Goal: Check status

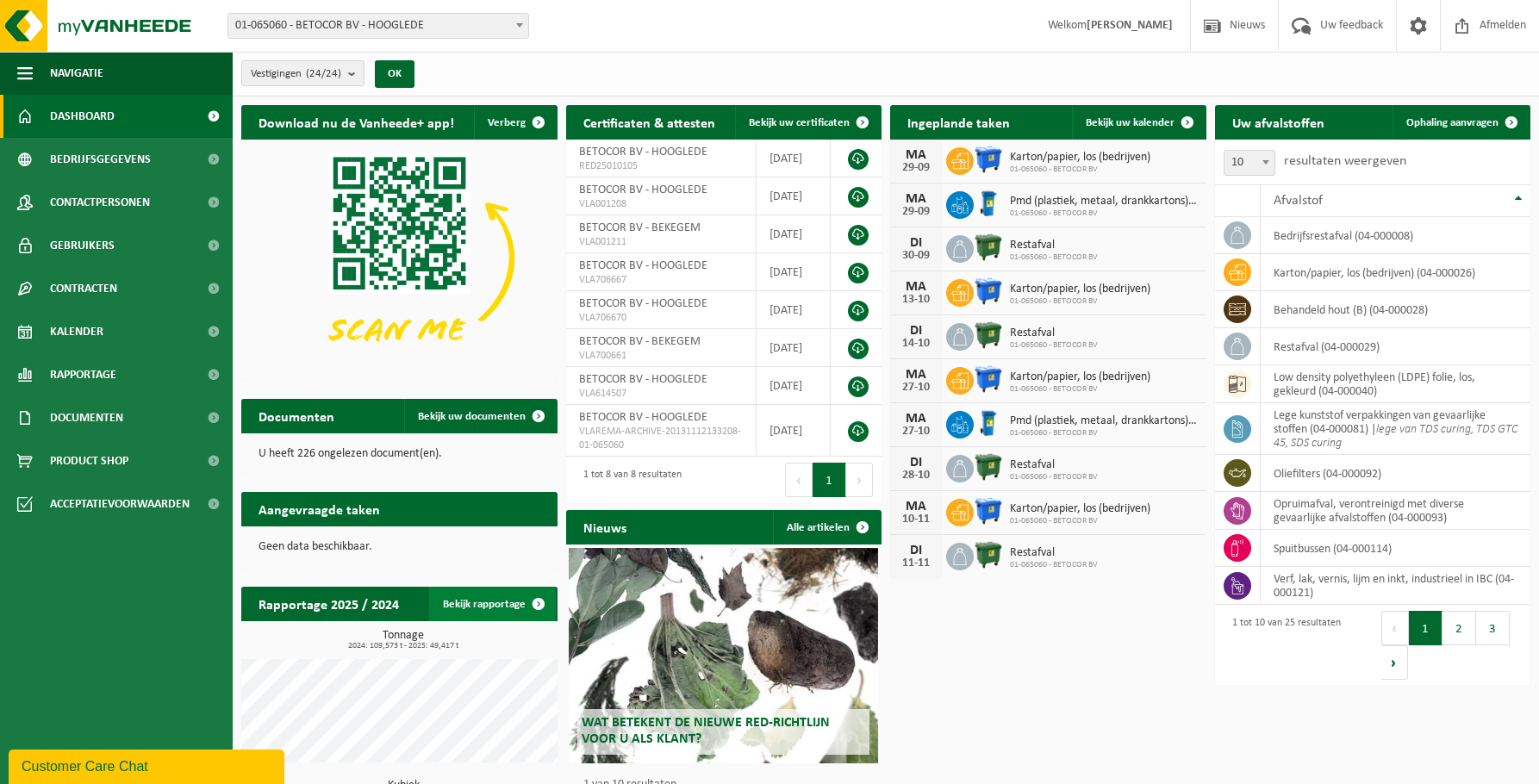
click at [541, 604] on span at bounding box center [538, 604] width 35 height 35
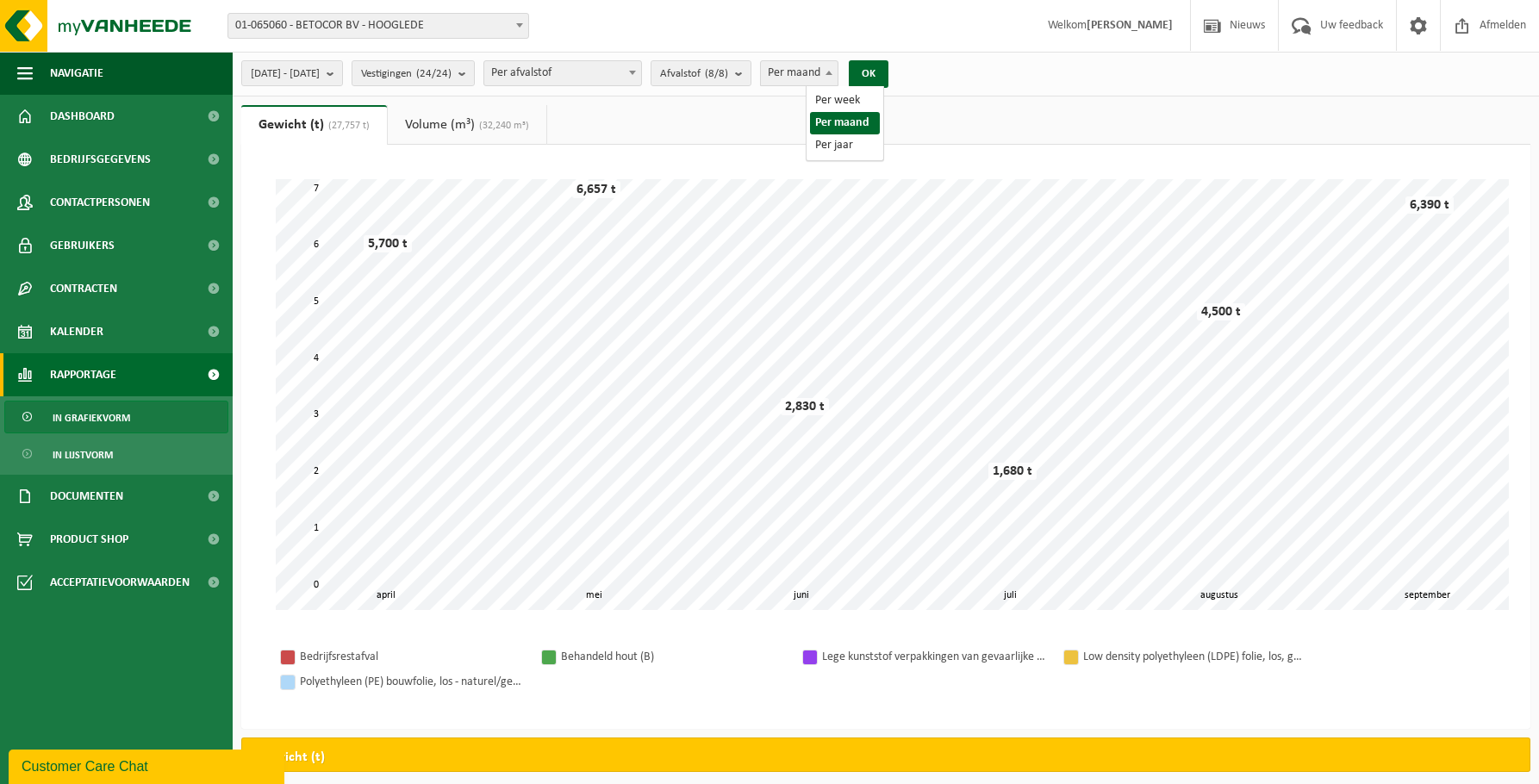
click at [838, 77] on span "Per maand" at bounding box center [800, 73] width 77 height 24
click at [124, 652] on ul "Navigatie Nieuws Uw feedback Afmelden Dashboard Bedrijfsgegevens Contactpersone…" at bounding box center [116, 418] width 233 height 732
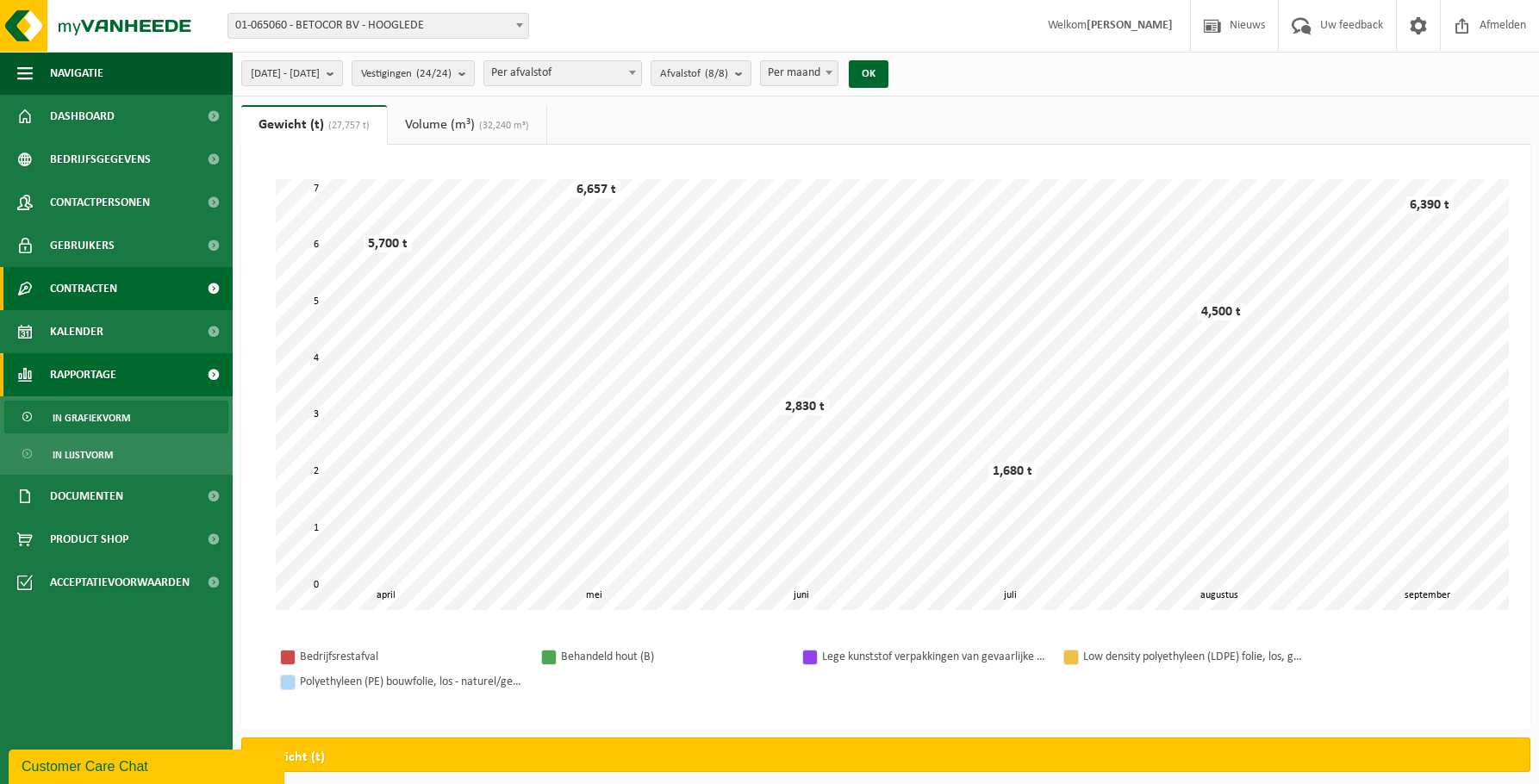
click at [129, 290] on link "Contracten" at bounding box center [116, 289] width 233 height 43
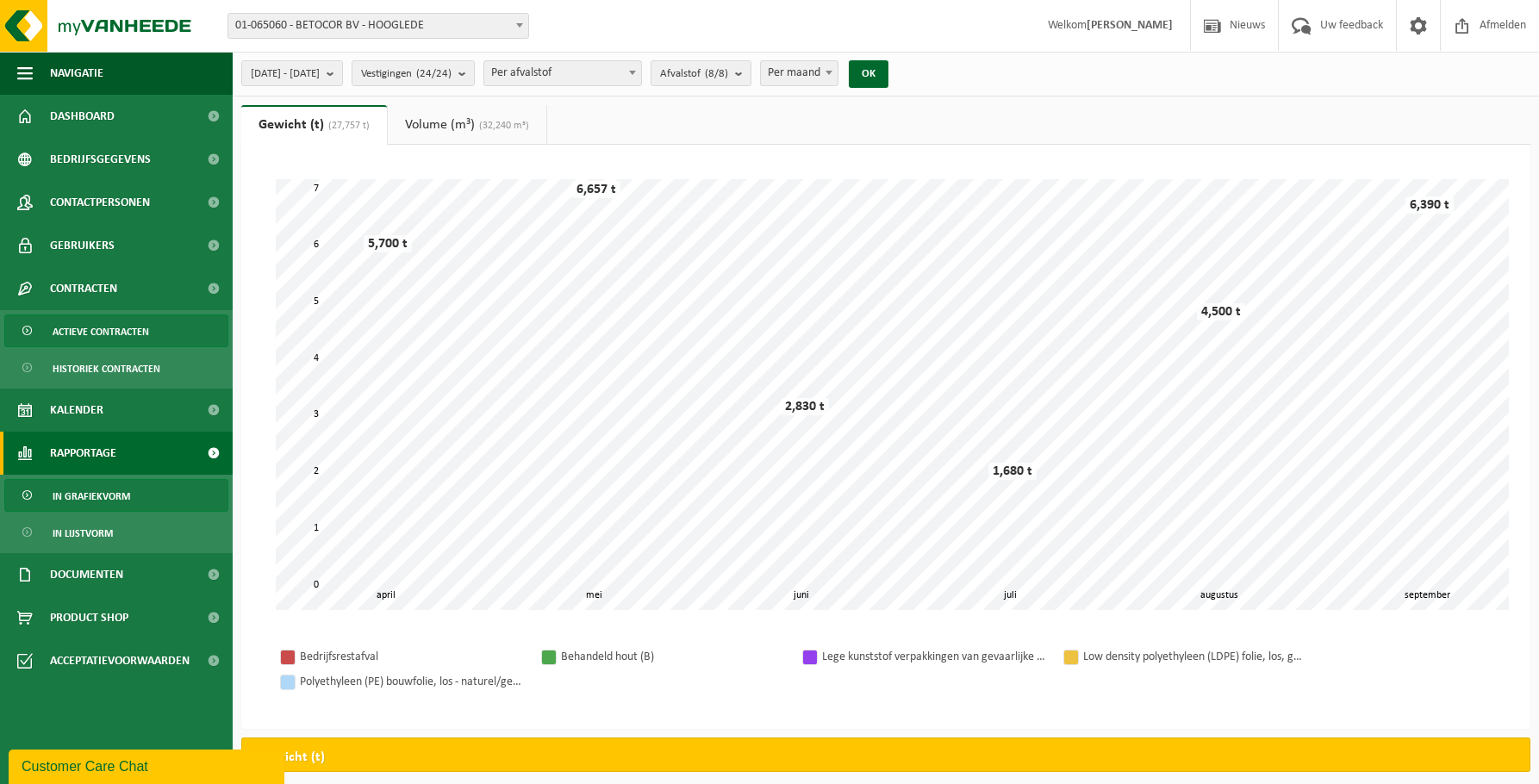
click at [146, 336] on span "Actieve contracten" at bounding box center [100, 331] width 97 height 33
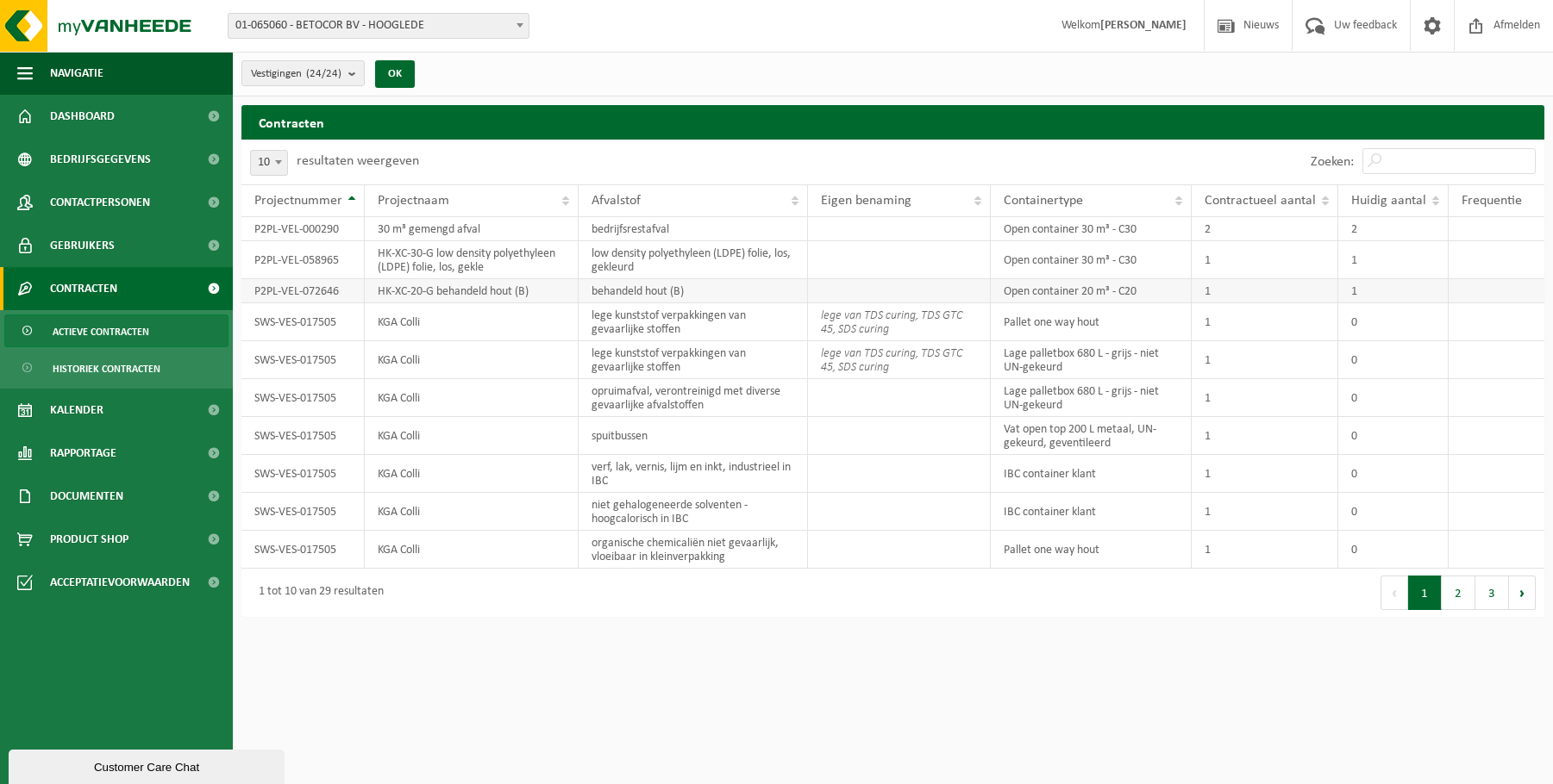
click at [531, 292] on td "HK-XC-20-G behandeld hout (B)" at bounding box center [472, 291] width 214 height 24
click at [1077, 291] on td "Open container 20 m³ - C20" at bounding box center [1092, 291] width 202 height 24
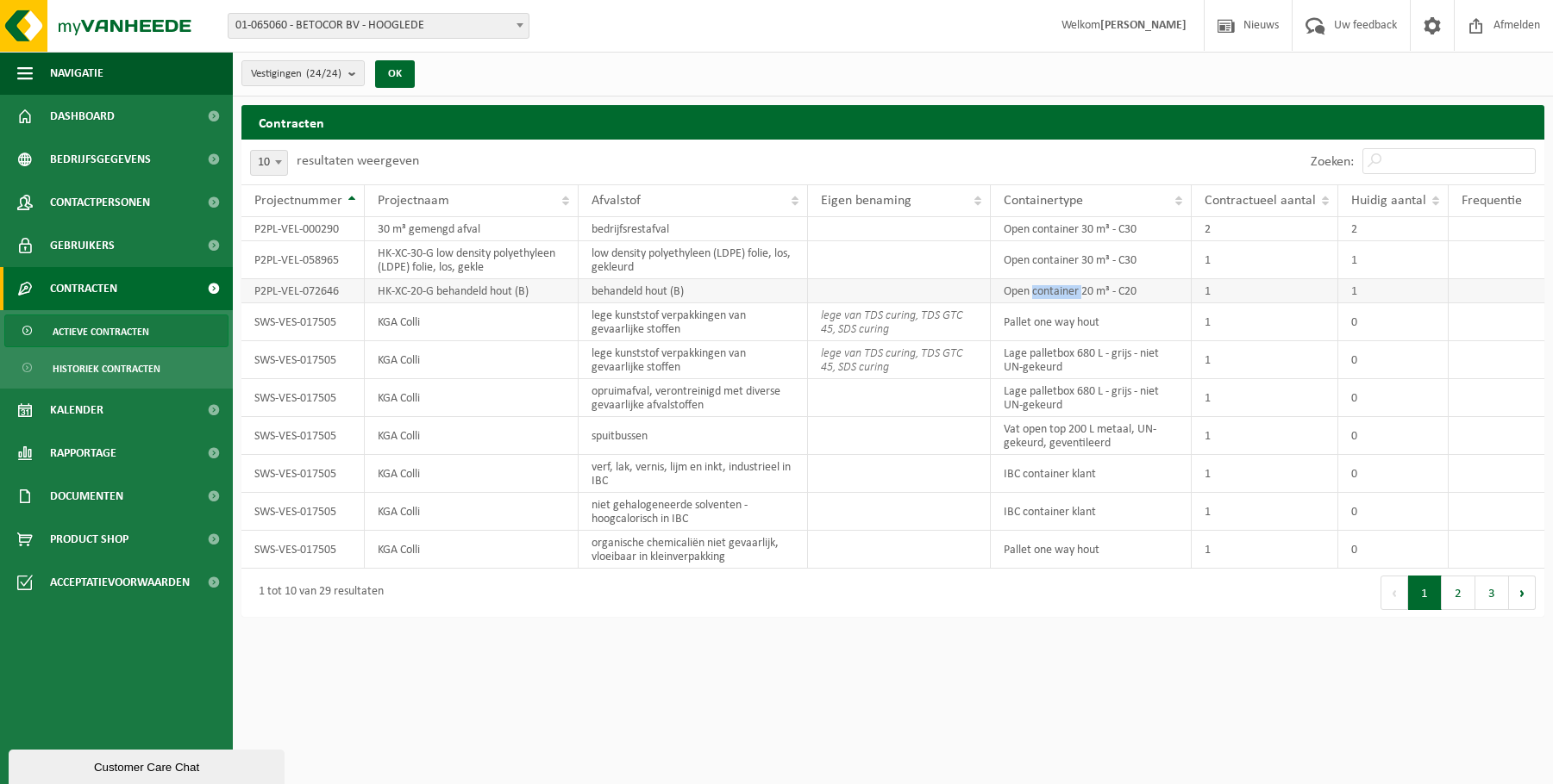
click at [1077, 291] on td "Open container 20 m³ - C20" at bounding box center [1092, 291] width 202 height 24
click at [300, 284] on td "P2PL-VEL-072646" at bounding box center [303, 291] width 123 height 24
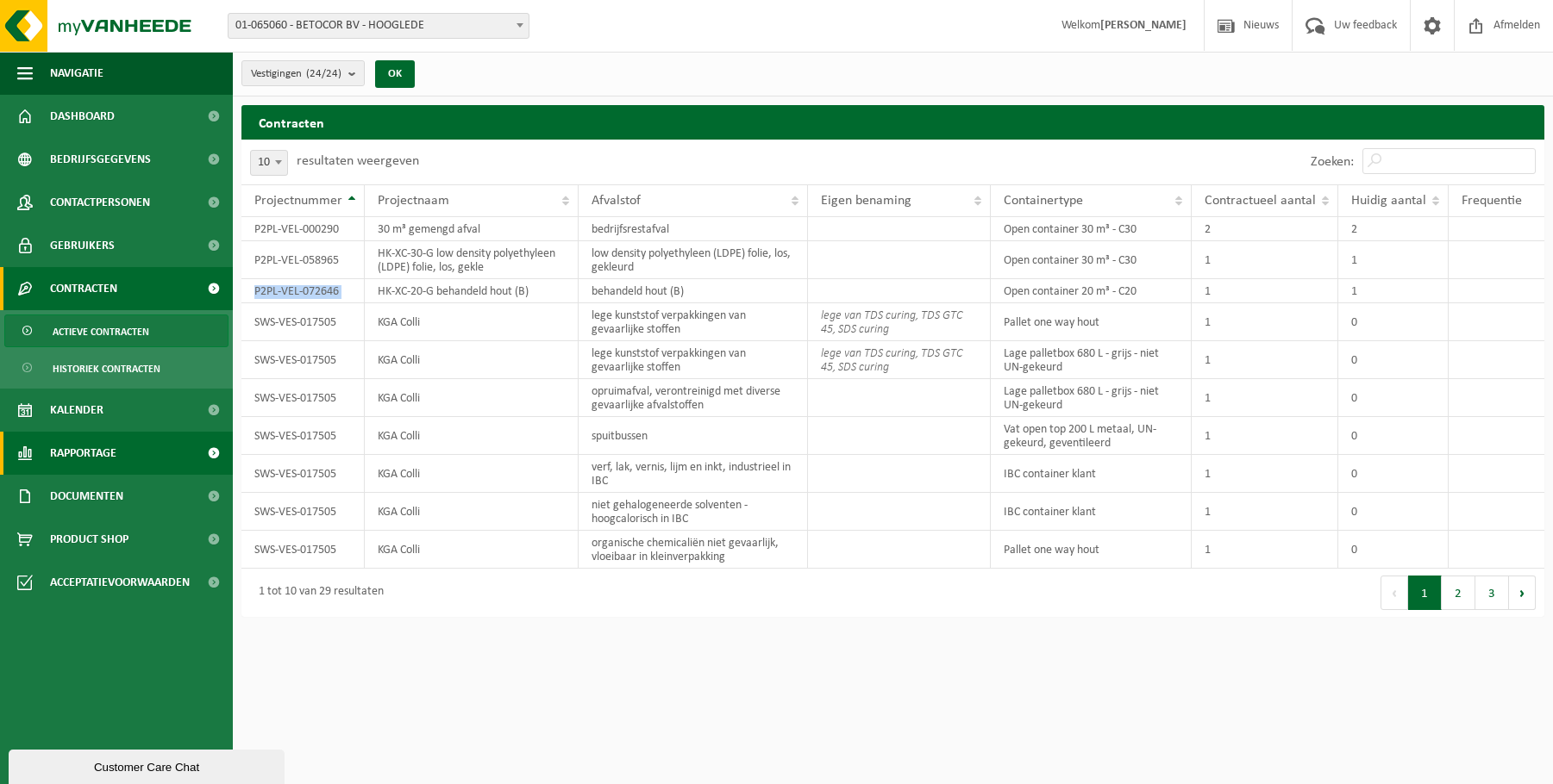
click at [107, 452] on span "Rapportage" at bounding box center [83, 453] width 67 height 43
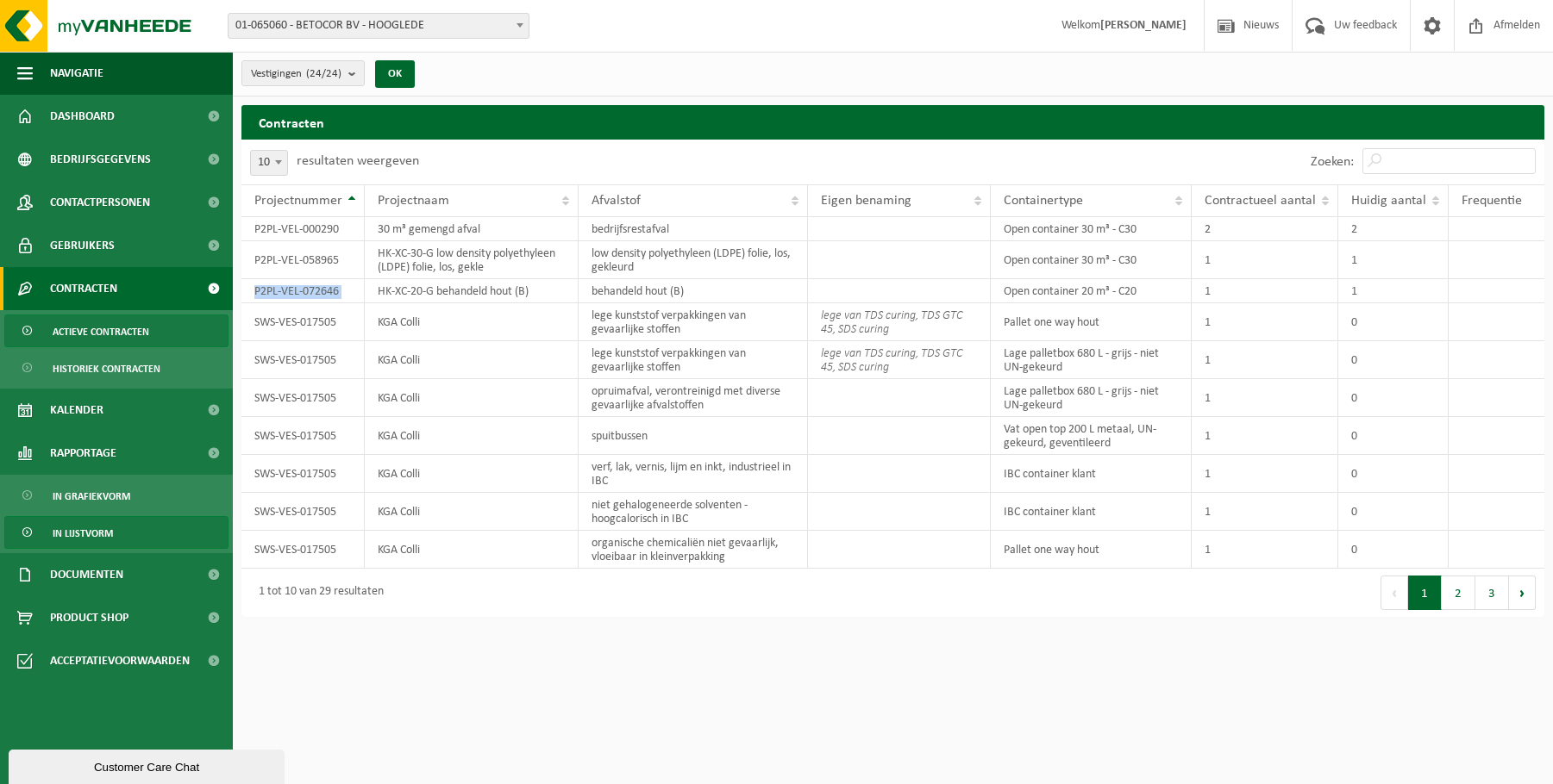
click at [99, 529] on span "In lijstvorm" at bounding box center [83, 533] width 60 height 33
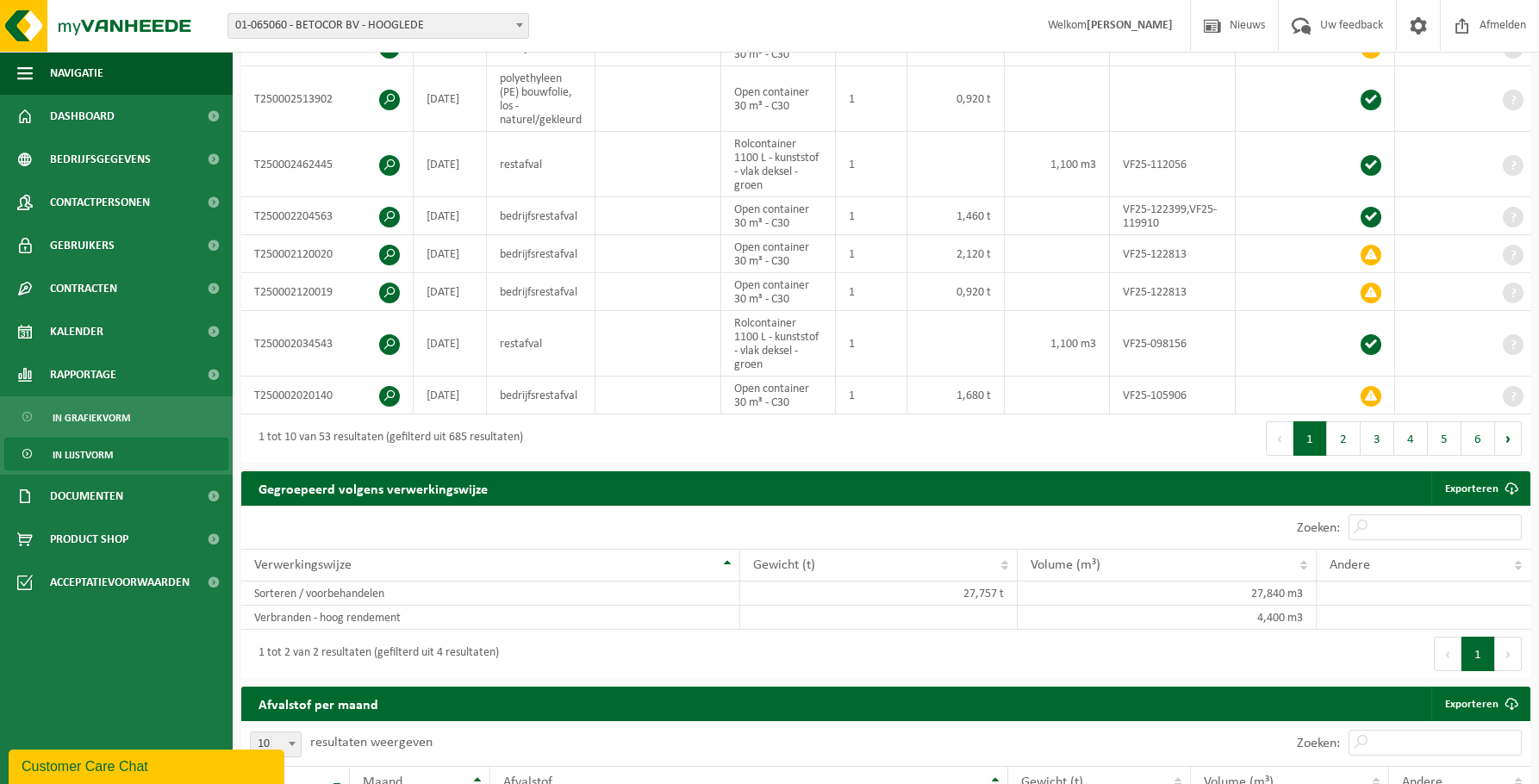
scroll to position [345, 0]
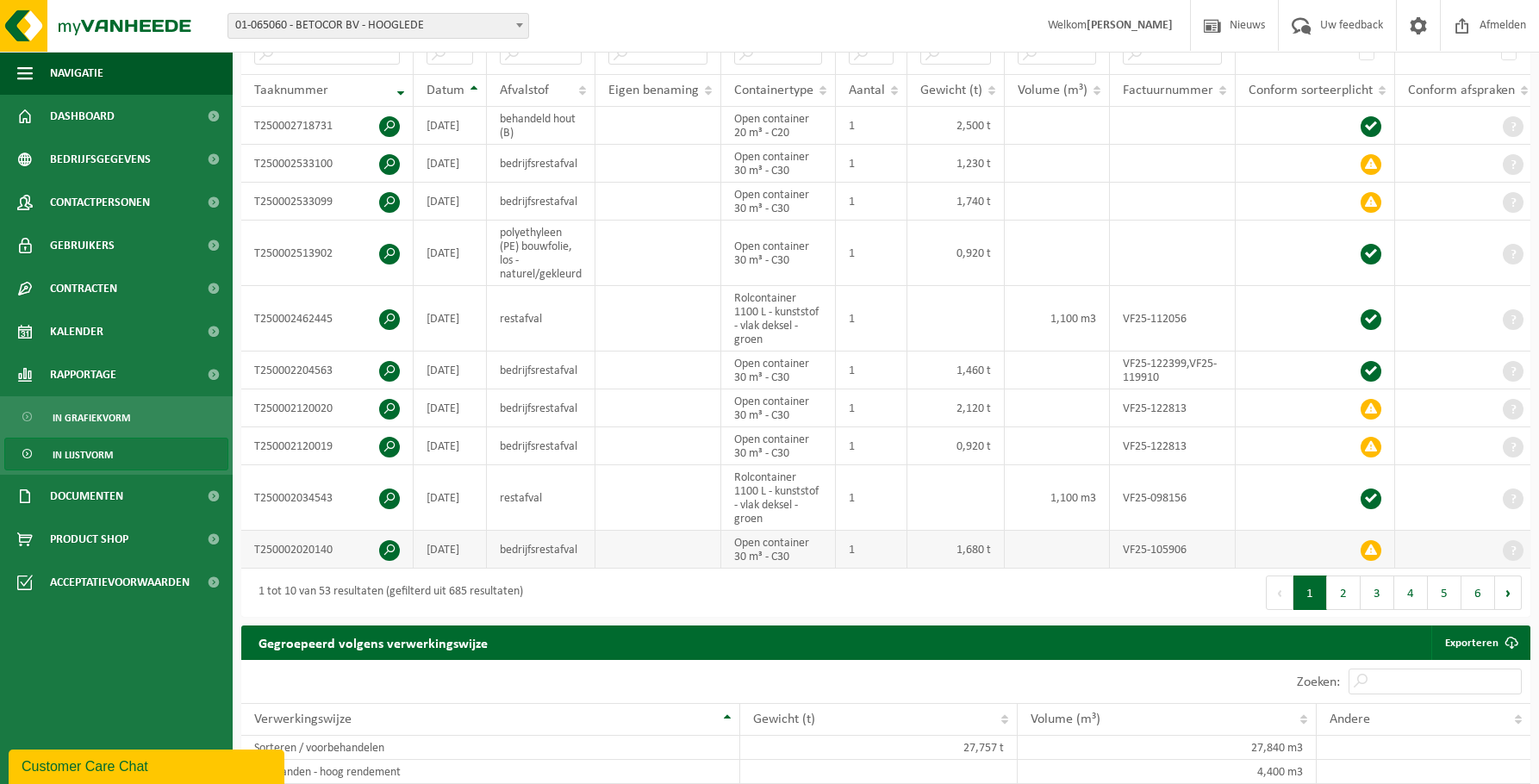
click at [1373, 546] on span at bounding box center [1371, 551] width 21 height 21
click at [1374, 546] on span at bounding box center [1371, 551] width 21 height 21
click at [1376, 546] on span at bounding box center [1371, 551] width 21 height 21
click at [1377, 546] on span at bounding box center [1371, 551] width 21 height 21
click at [388, 550] on span at bounding box center [390, 551] width 21 height 21
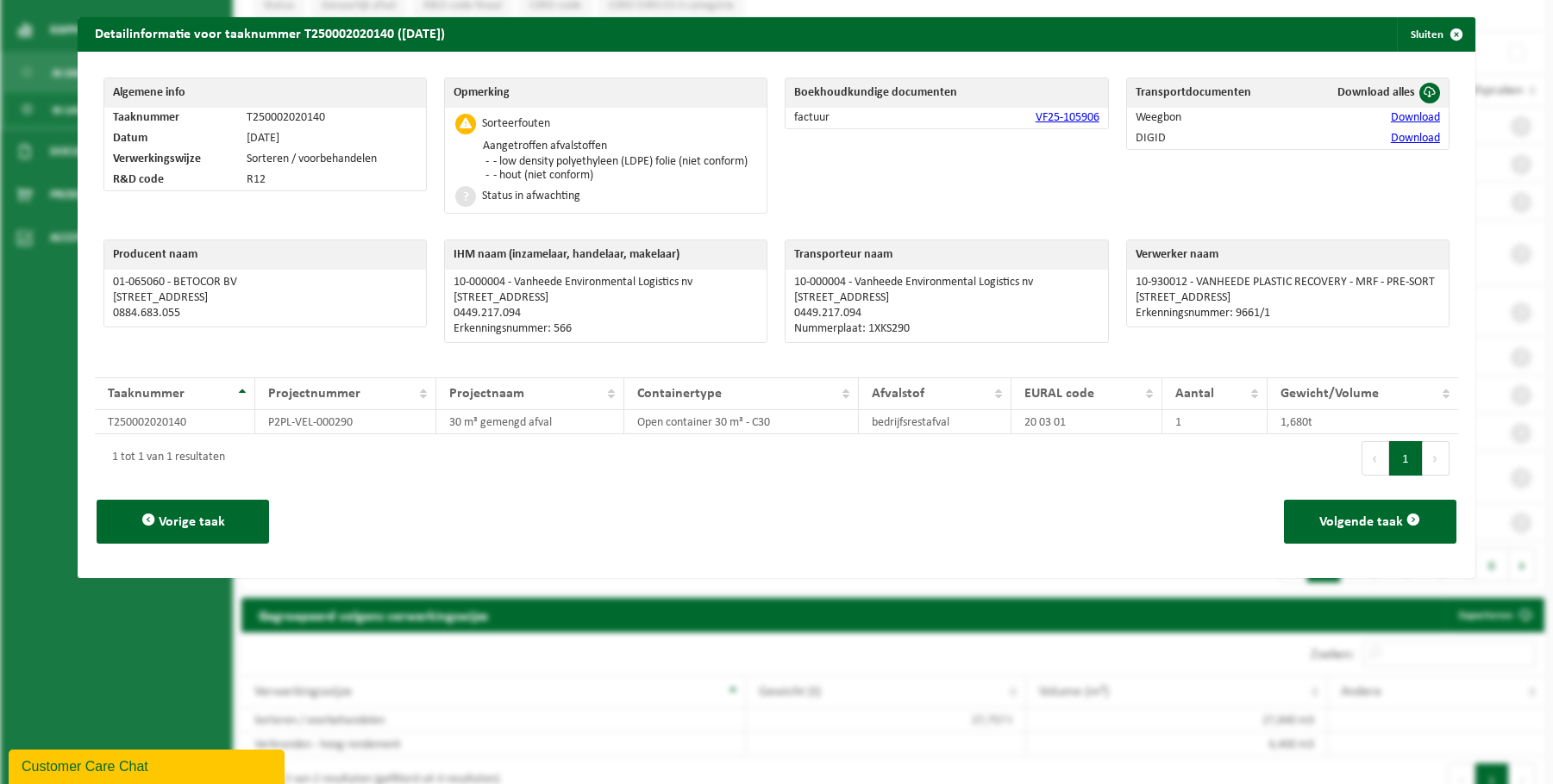
click at [458, 126] on span at bounding box center [466, 124] width 21 height 21
click at [459, 126] on span at bounding box center [466, 124] width 21 height 21
click at [576, 161] on li "- low density polyethyleen (LDPE) folie (niet conform)" at bounding box center [617, 161] width 258 height 14
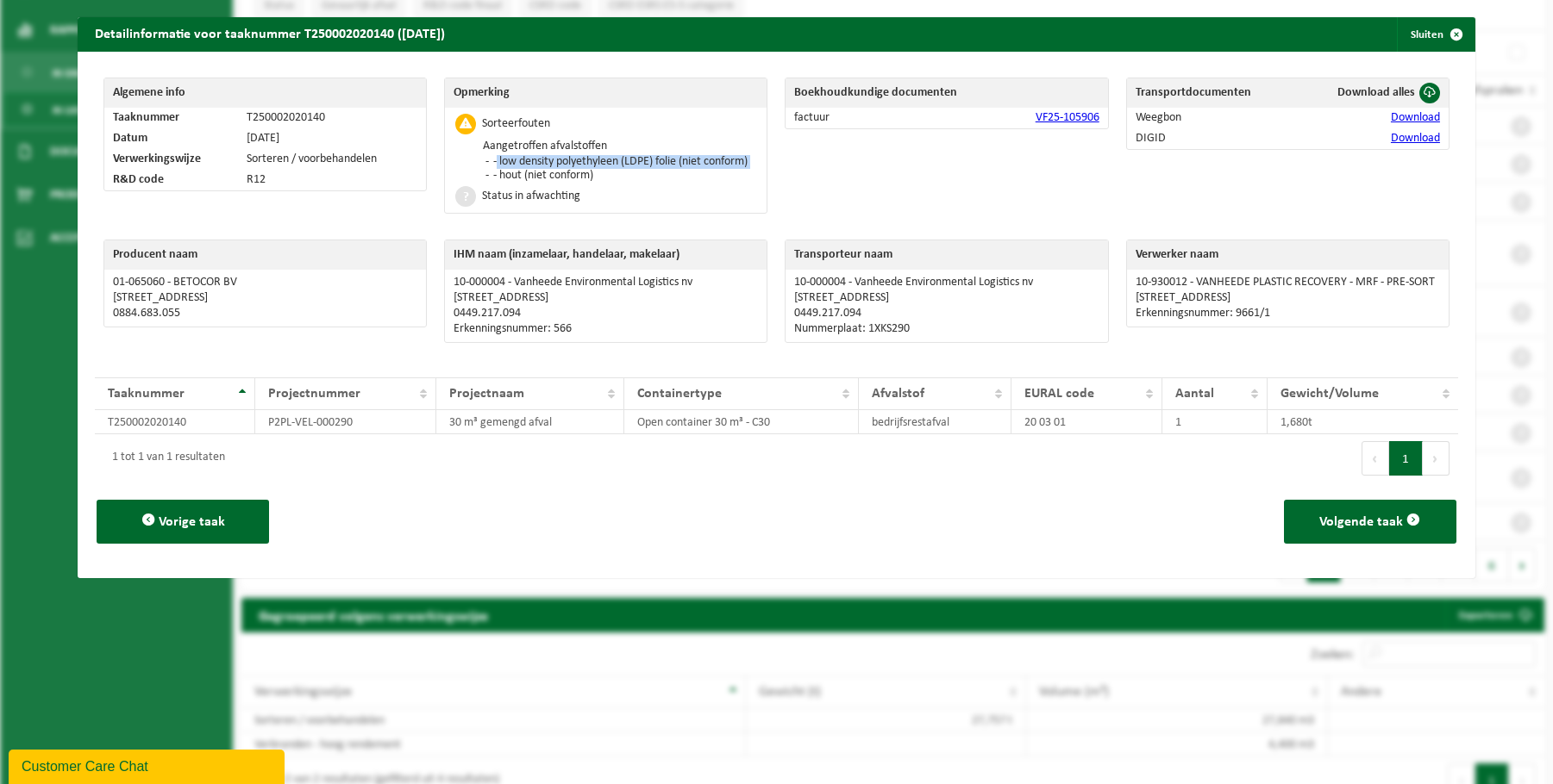
click at [576, 161] on li "- low density polyethyleen (LDPE) folie (niet conform)" at bounding box center [617, 161] width 258 height 14
click at [540, 199] on div "Status in afwachting" at bounding box center [606, 196] width 304 height 24
click at [544, 183] on li "- hout (niet conform)" at bounding box center [617, 176] width 258 height 14
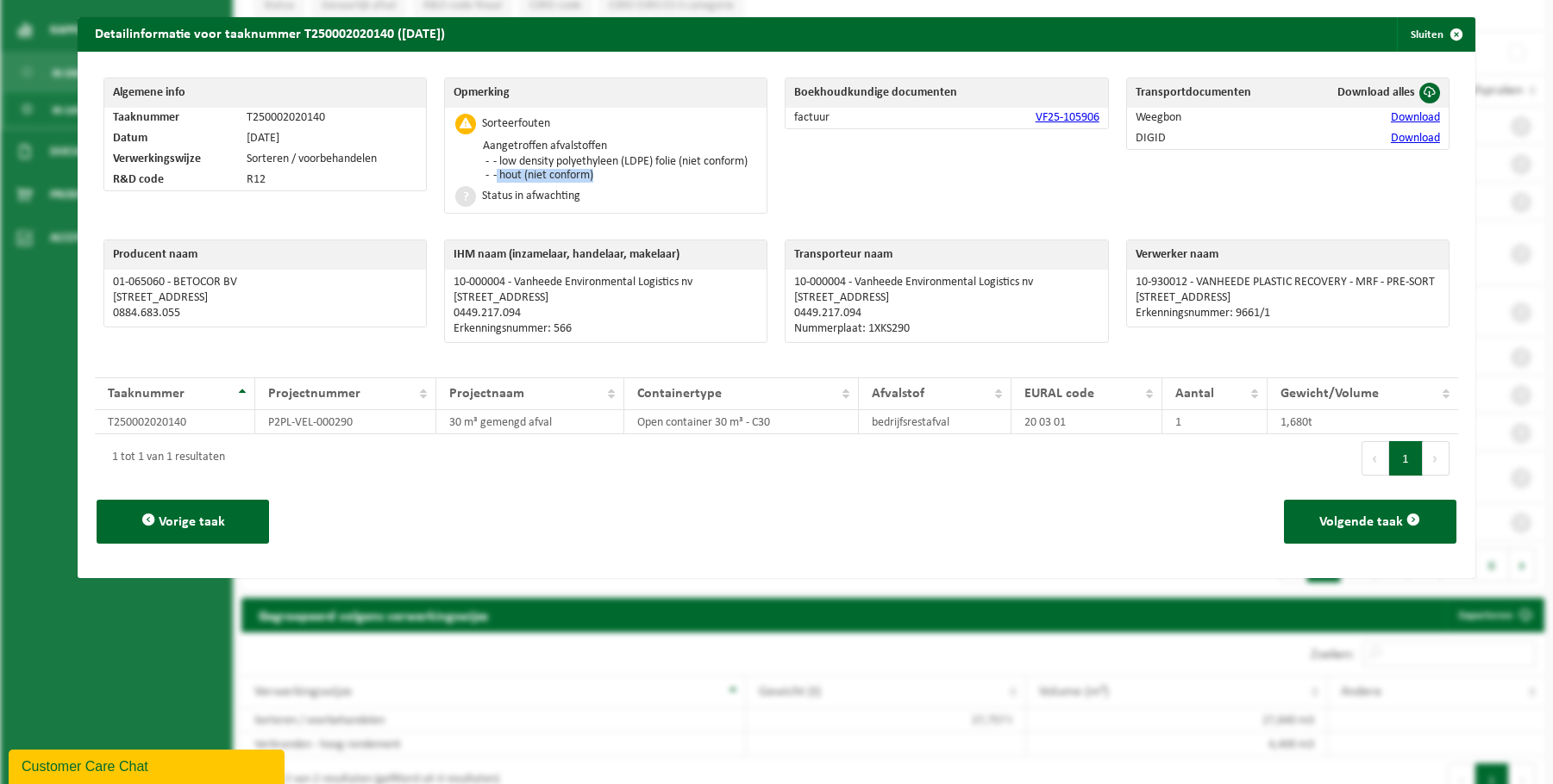
click at [544, 183] on li "- hout (niet conform)" at bounding box center [617, 176] width 258 height 14
click at [587, 161] on li "- low density polyethyleen (LDPE) folie (niet conform)" at bounding box center [617, 161] width 258 height 14
click at [796, 172] on div "Boekhoudkundige documenten factuur VF25-105906" at bounding box center [946, 149] width 341 height 162
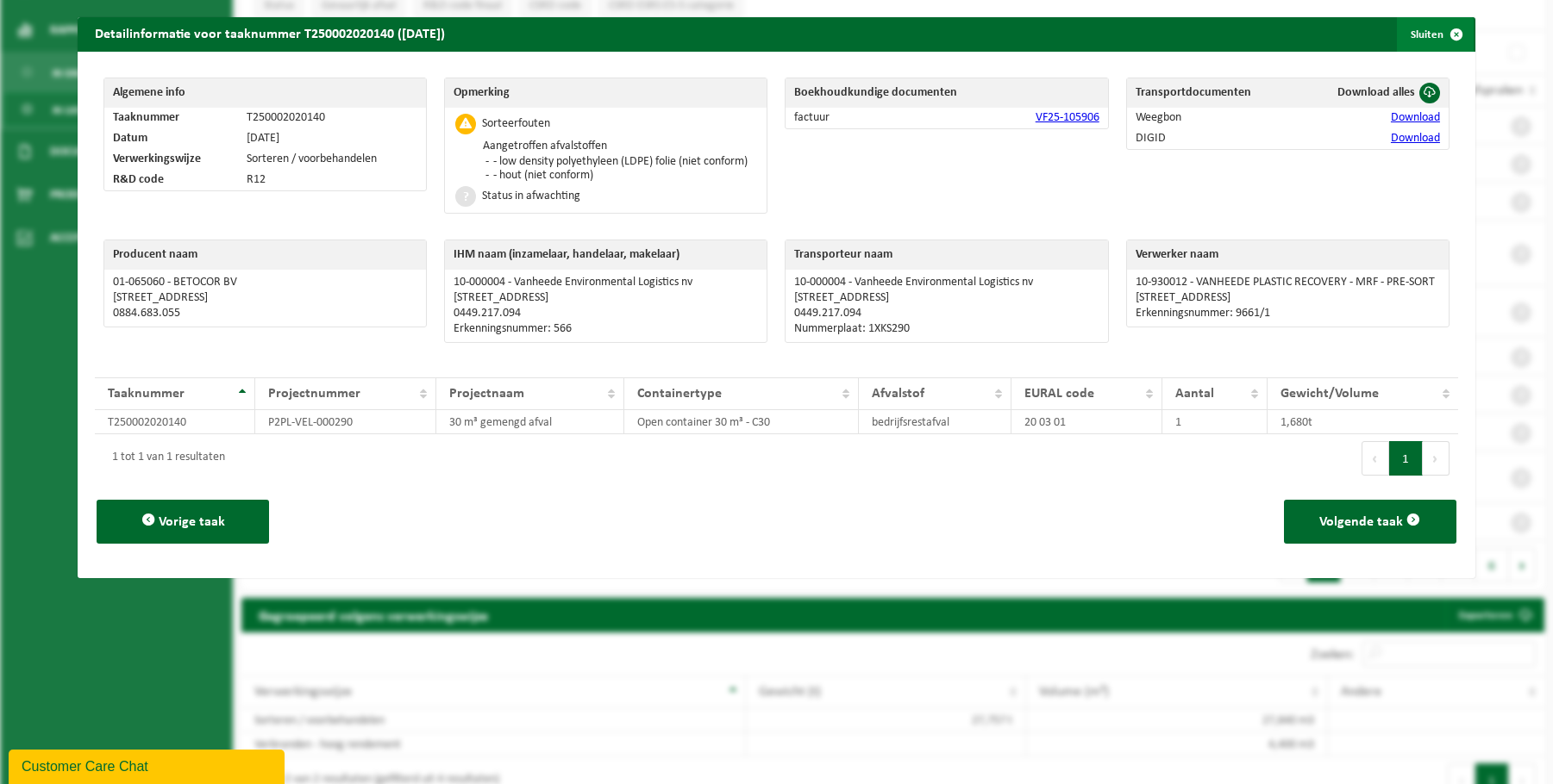
click at [1450, 36] on span "button" at bounding box center [1456, 34] width 35 height 35
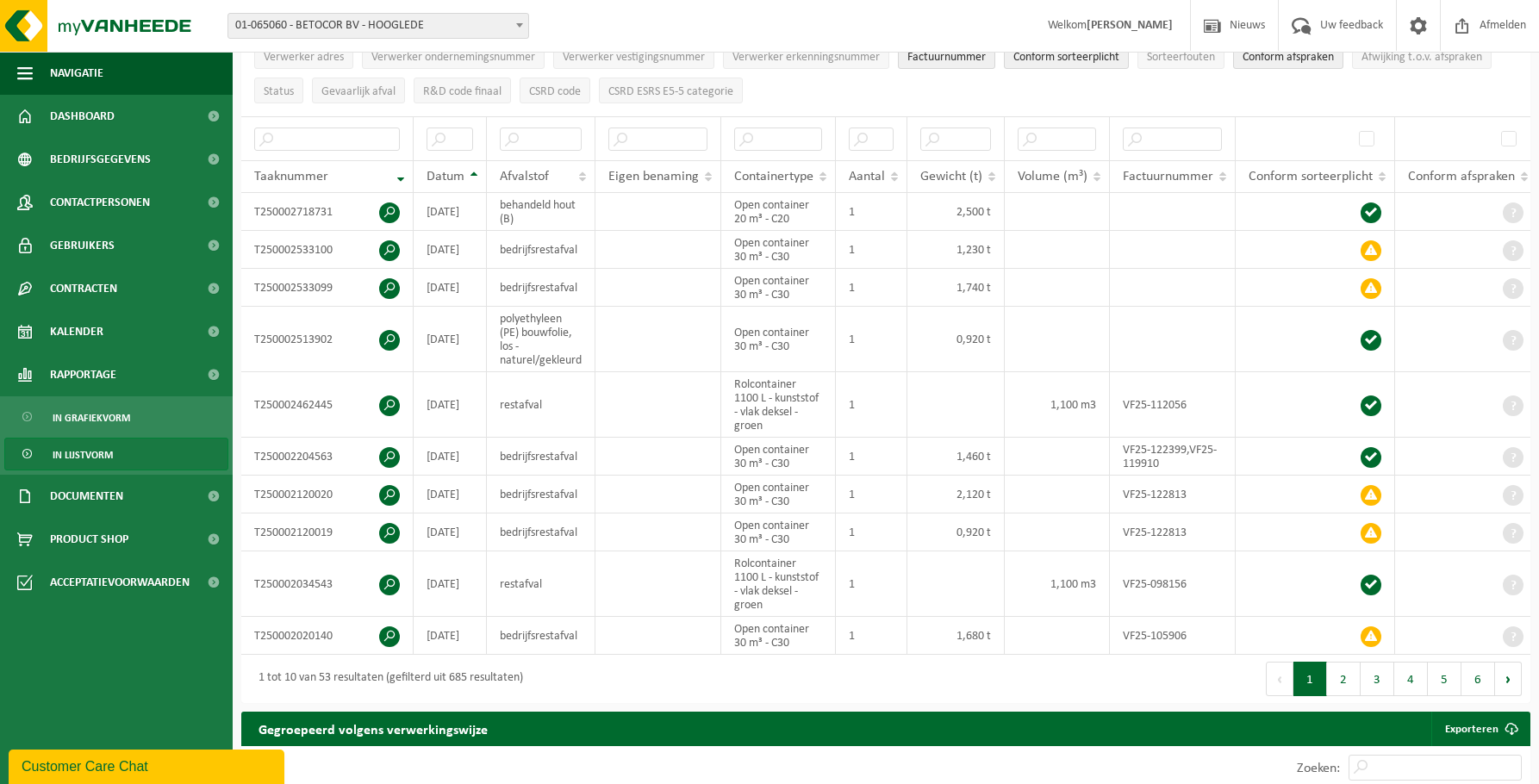
scroll to position [0, 0]
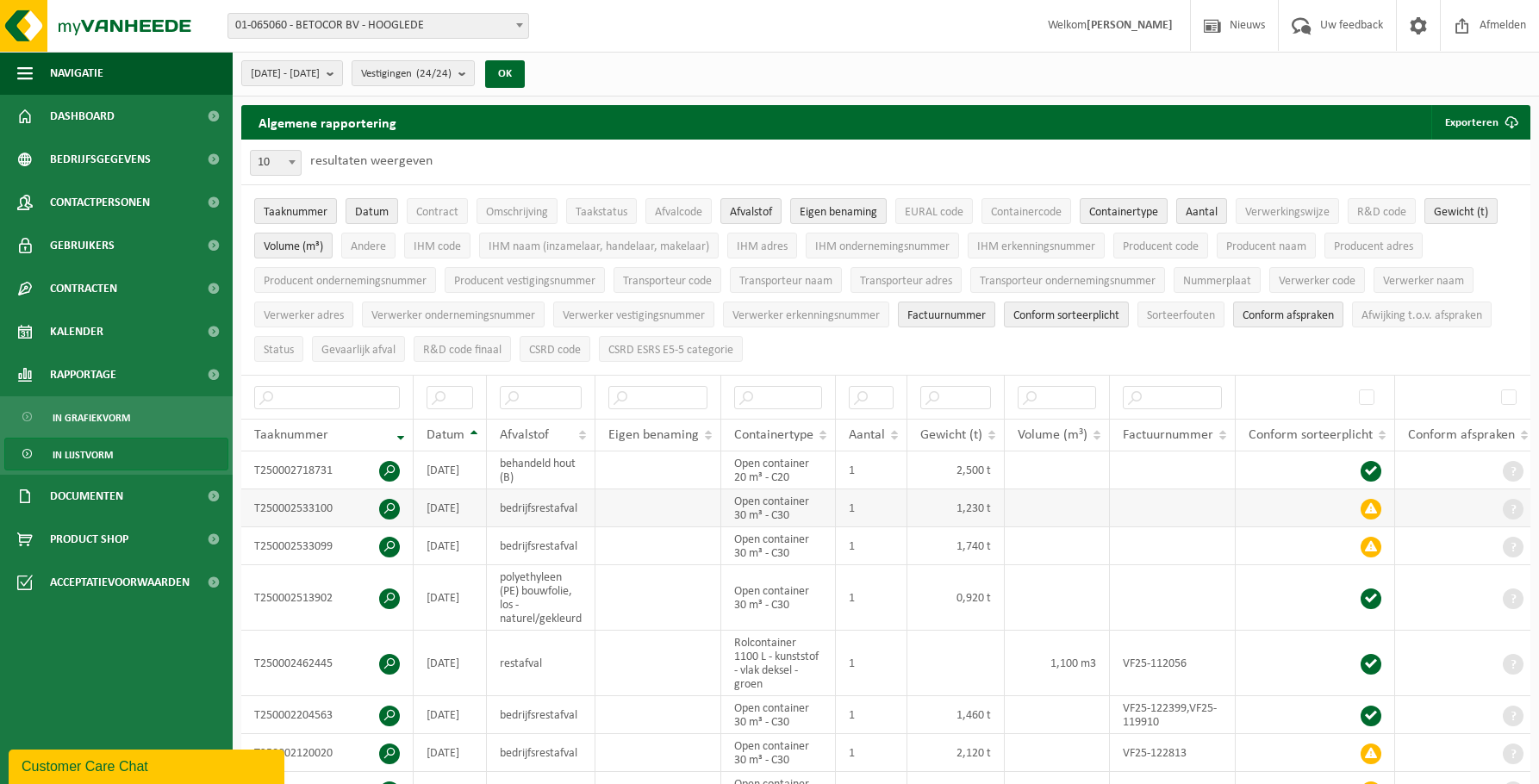
click at [394, 502] on span at bounding box center [390, 509] width 21 height 21
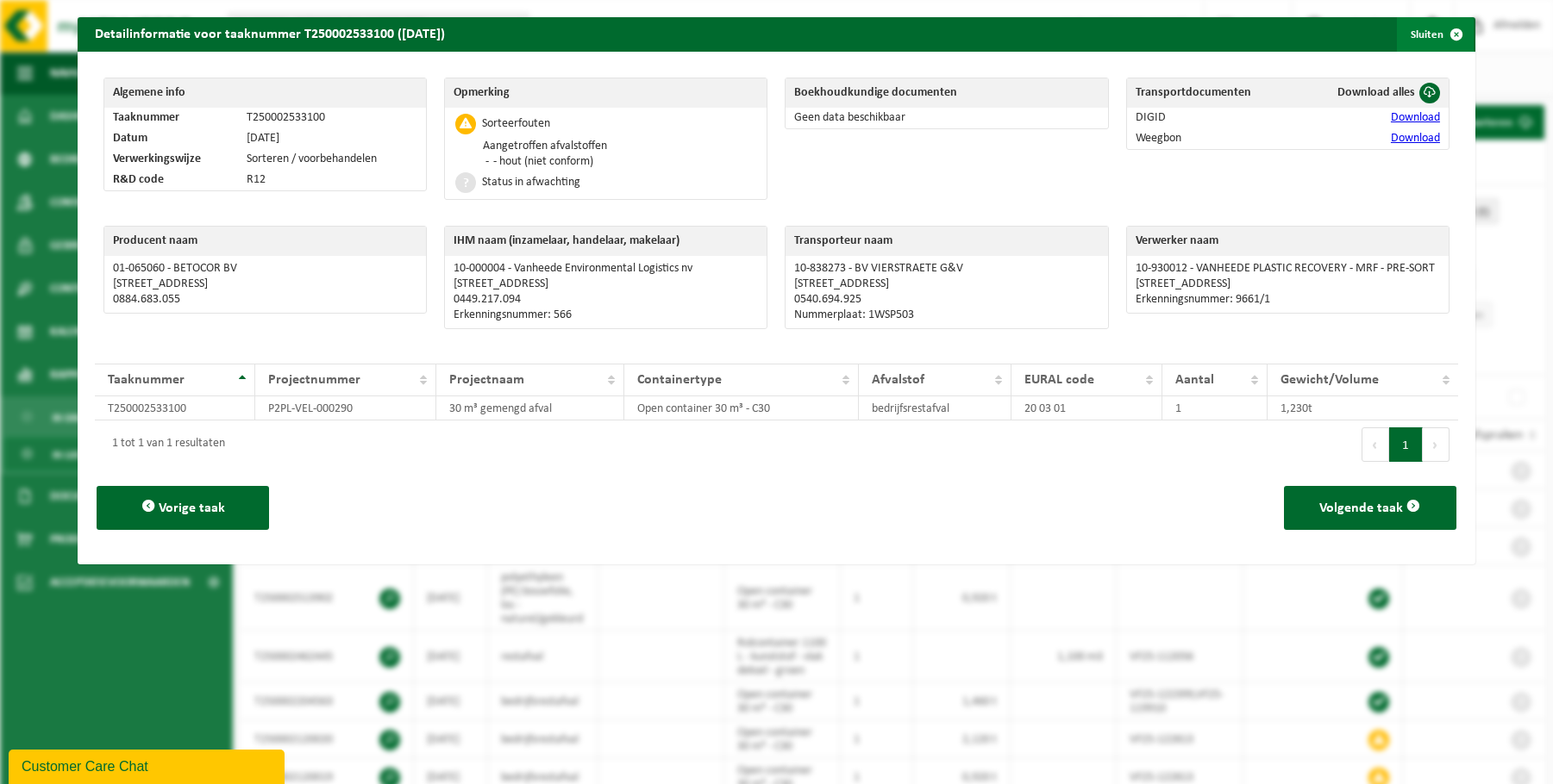
click at [1444, 34] on span "button" at bounding box center [1456, 34] width 35 height 35
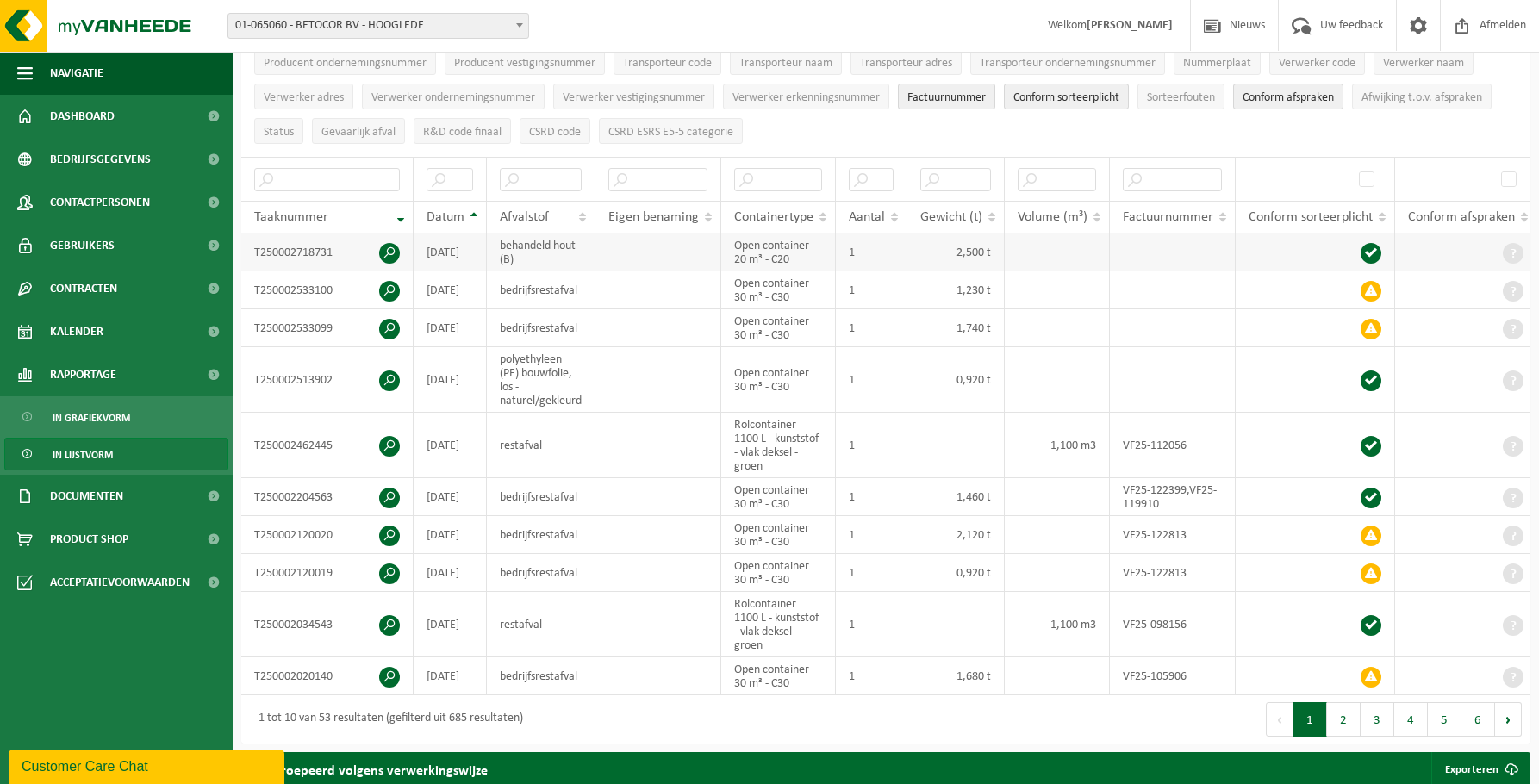
scroll to position [258, 0]
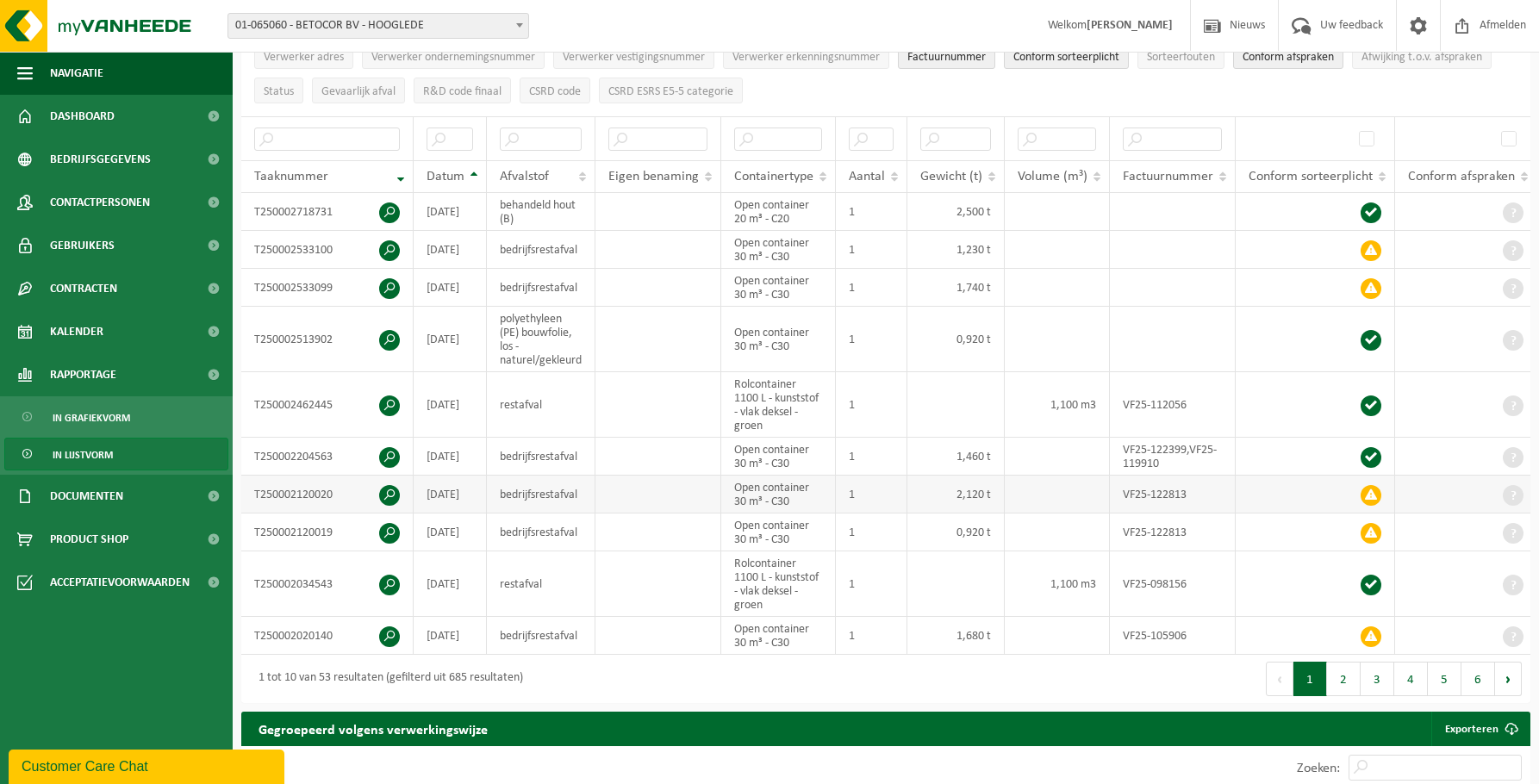
click at [397, 489] on span at bounding box center [390, 496] width 21 height 21
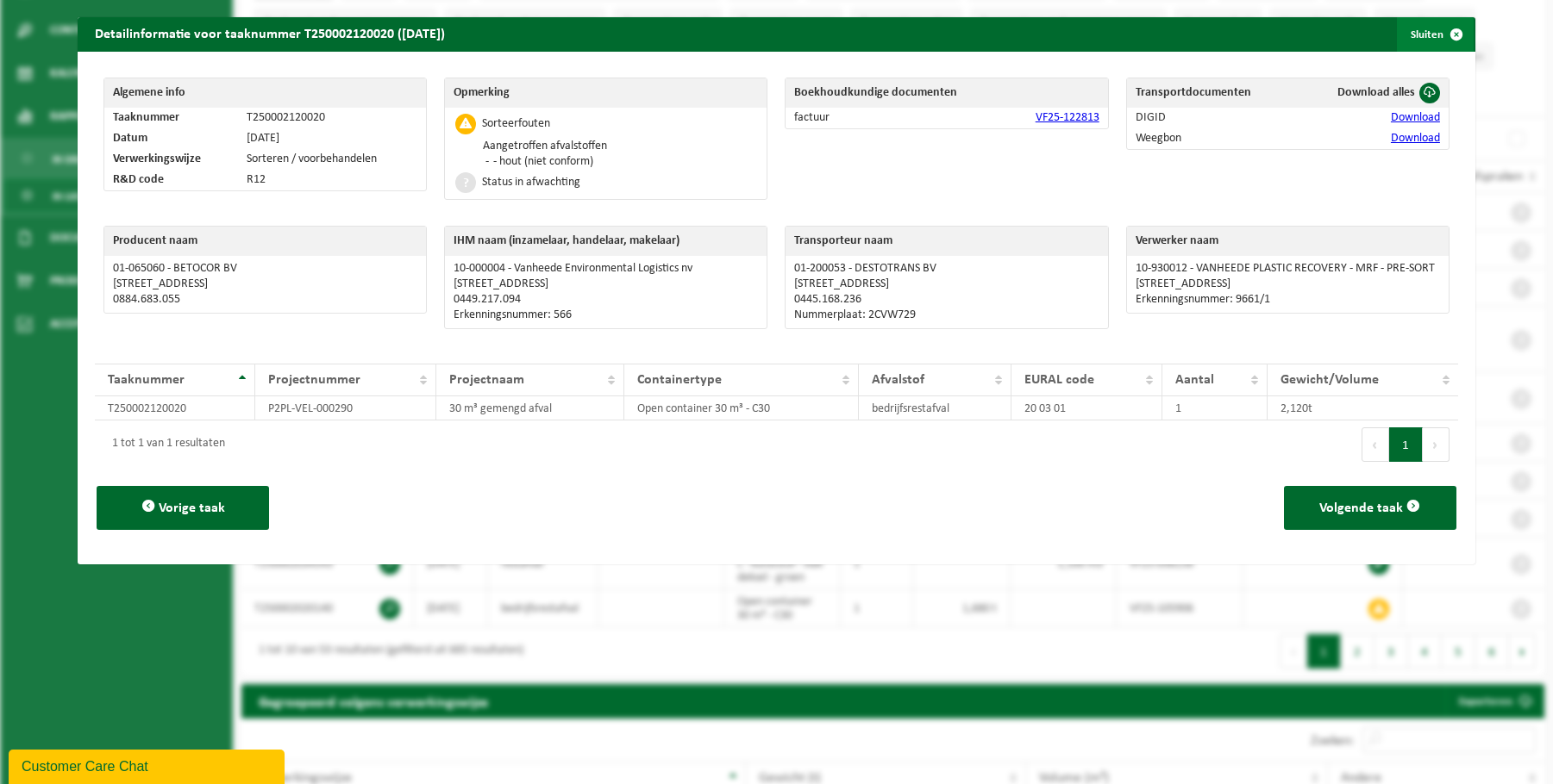
click at [1447, 30] on span "button" at bounding box center [1456, 34] width 35 height 35
